Goal: Obtain resource: Download file/media

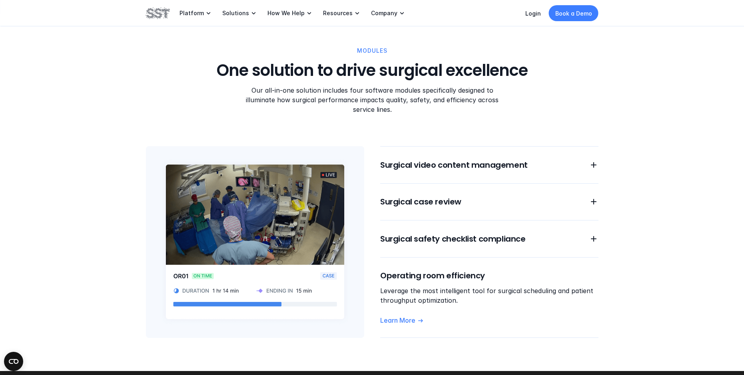
scroll to position [639, 0]
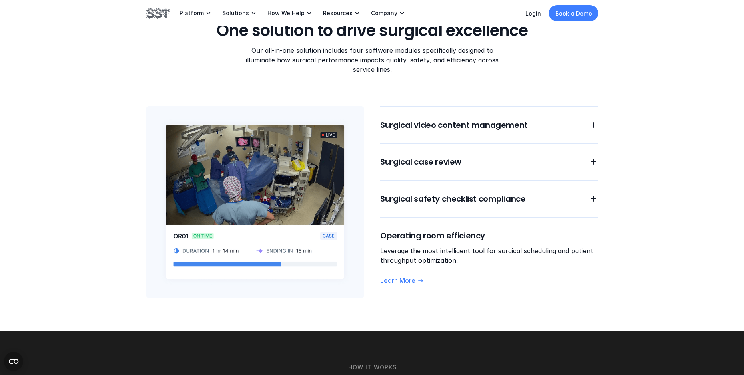
click at [598, 115] on div "MODULES One solution to drive surgical excellence Our all-in-one solution inclu…" at bounding box center [372, 152] width 744 height 357
click at [593, 122] on use at bounding box center [594, 125] width 6 height 6
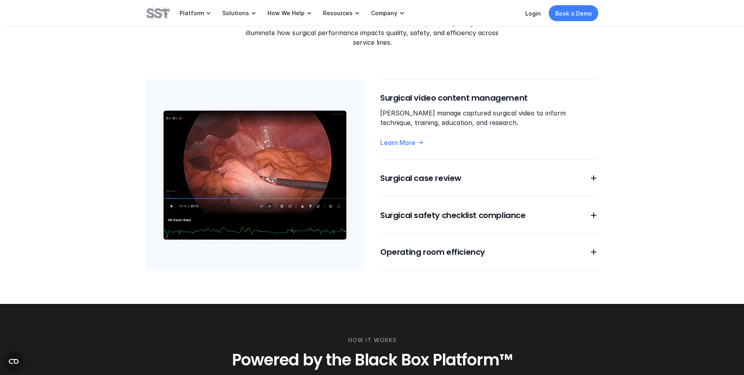
scroll to position [679, 0]
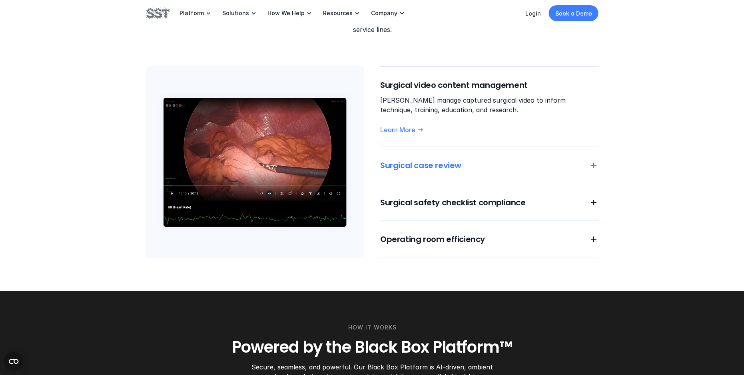
click at [597, 161] on icon at bounding box center [594, 166] width 10 height 10
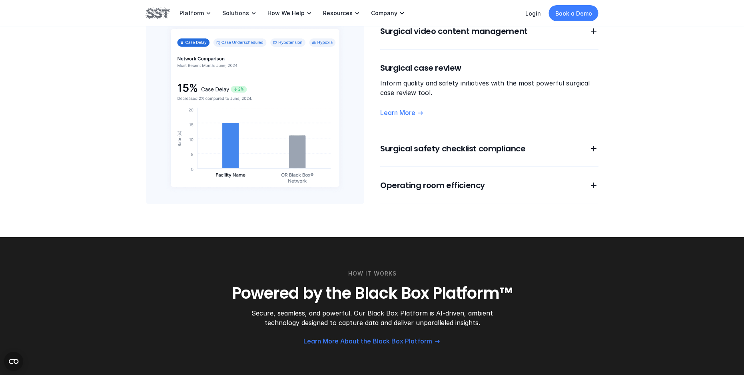
scroll to position [719, 0]
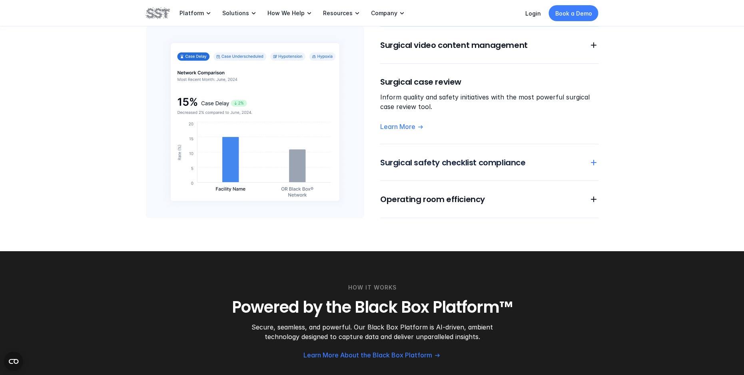
click at [593, 158] on icon at bounding box center [594, 163] width 10 height 10
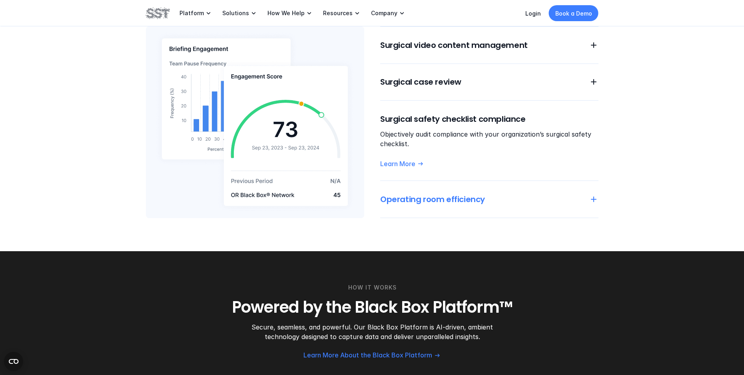
click at [595, 195] on icon at bounding box center [594, 200] width 10 height 10
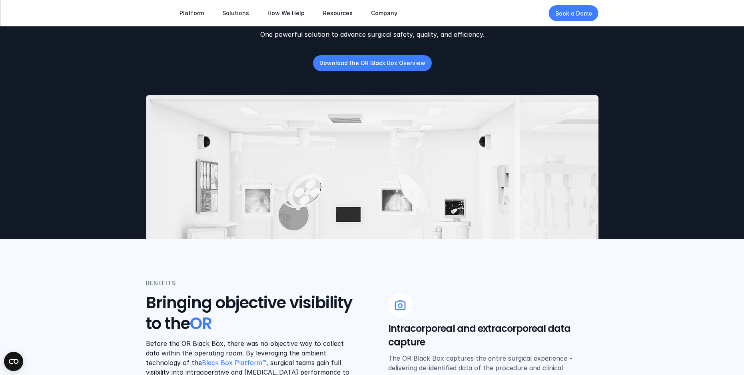
scroll to position [0, 0]
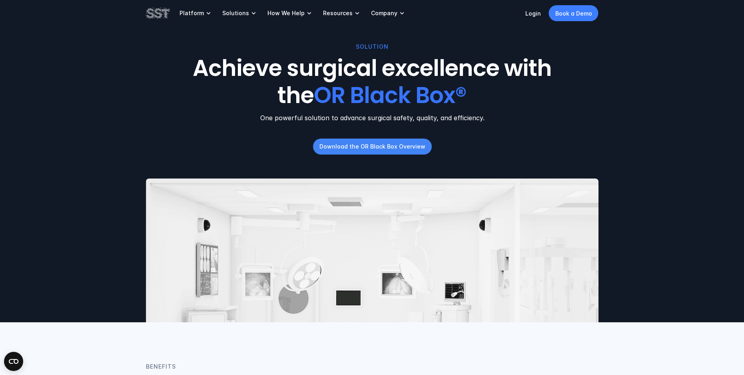
click at [387, 150] on p "Download the OR Black Box Overview" at bounding box center [372, 146] width 106 height 8
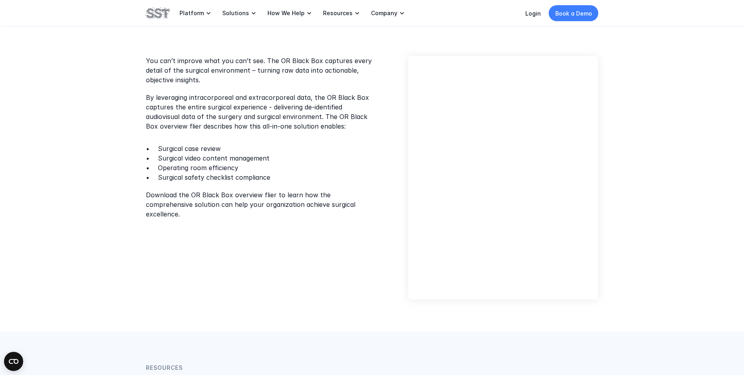
scroll to position [160, 0]
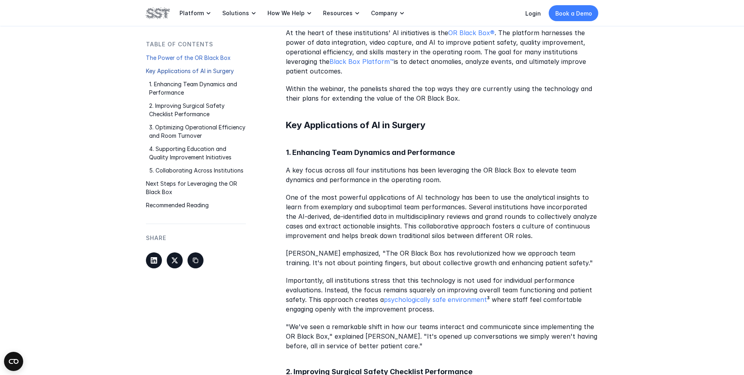
scroll to position [559, 0]
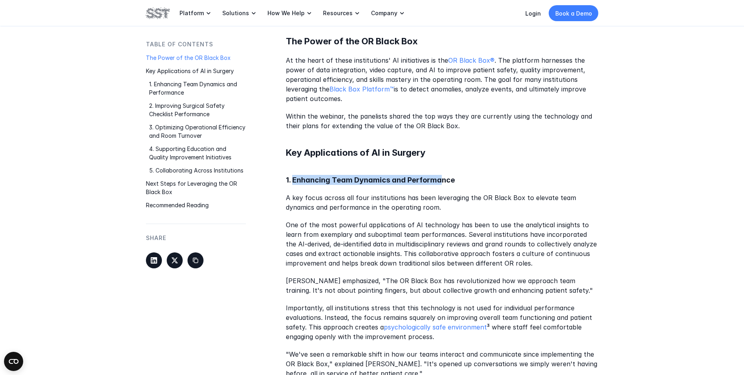
drag, startPoint x: 293, startPoint y: 171, endPoint x: 460, endPoint y: 188, distance: 168.3
drag, startPoint x: 460, startPoint y: 188, endPoint x: 493, endPoint y: 250, distance: 70.1
click at [493, 250] on p "One of the most powerful applications of AI technology has been to use the anal…" at bounding box center [442, 244] width 312 height 48
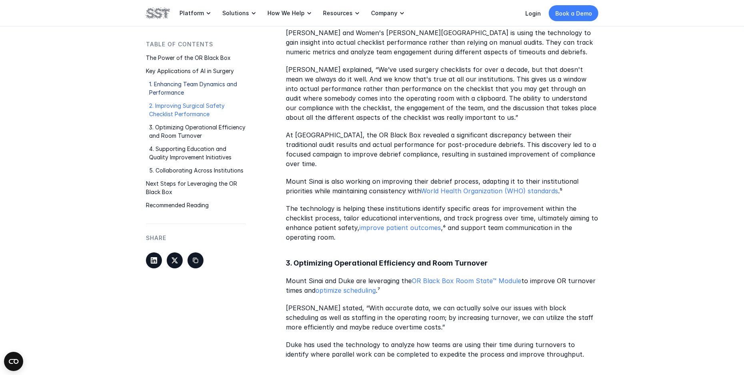
scroll to position [1079, 0]
